Goal: Answer question/provide support

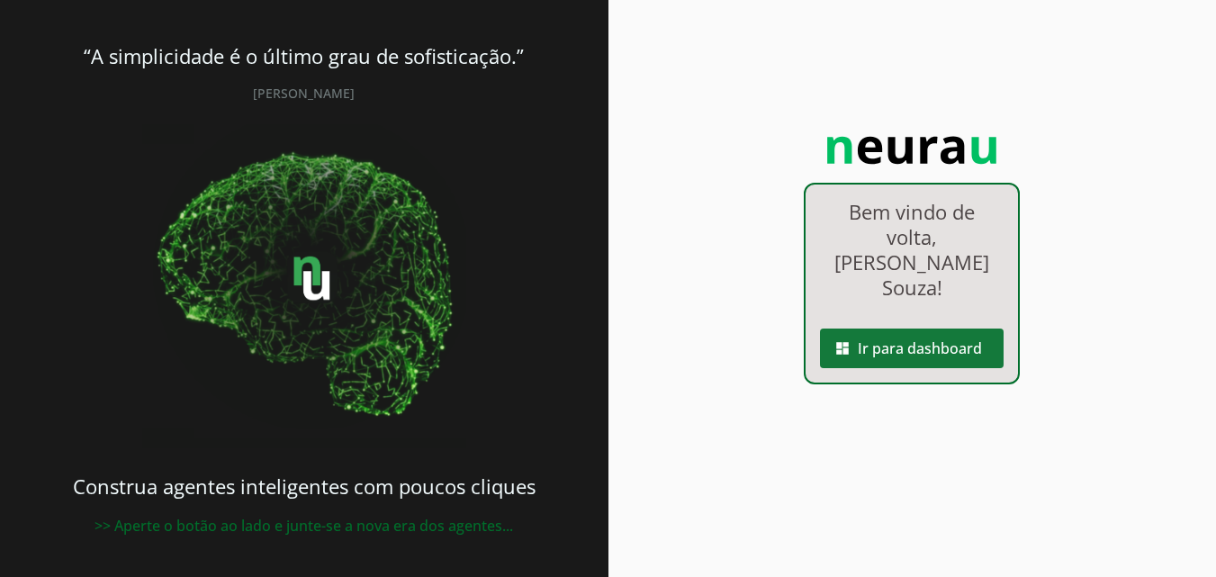
click at [911, 327] on span at bounding box center [912, 348] width 184 height 43
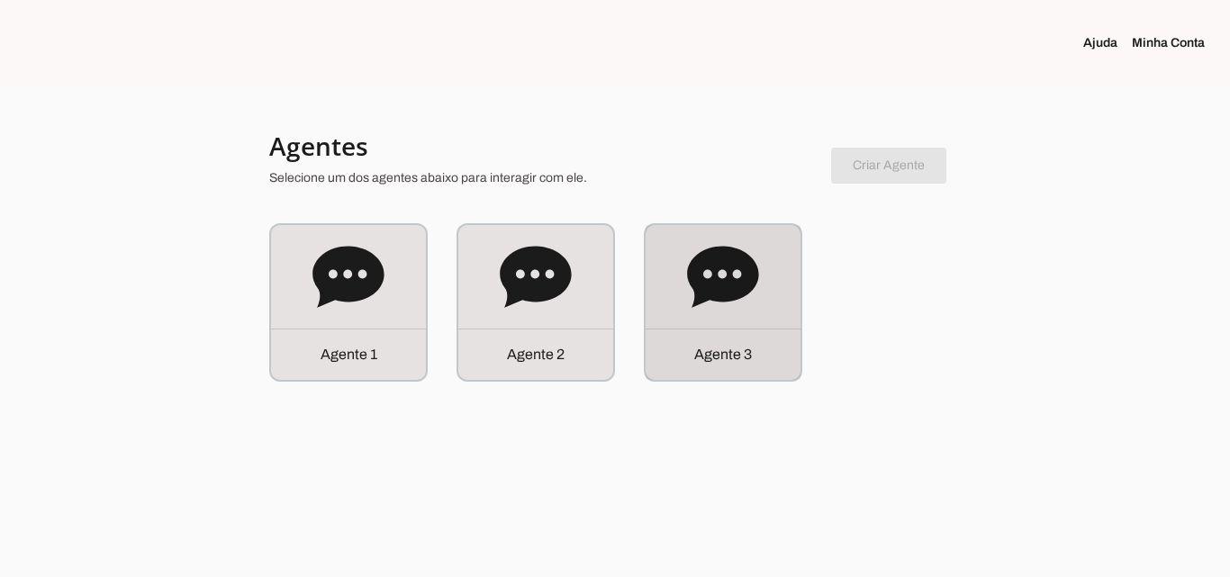
click at [726, 318] on div "Agente 3" at bounding box center [722, 302] width 155 height 155
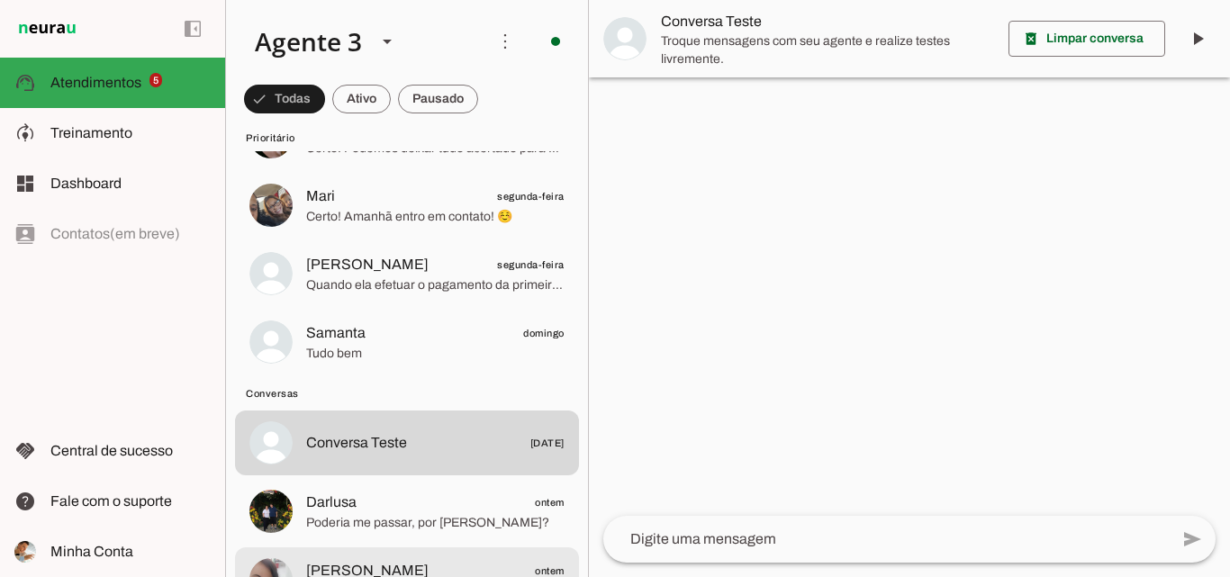
scroll to position [90, 0]
